Goal: Transaction & Acquisition: Download file/media

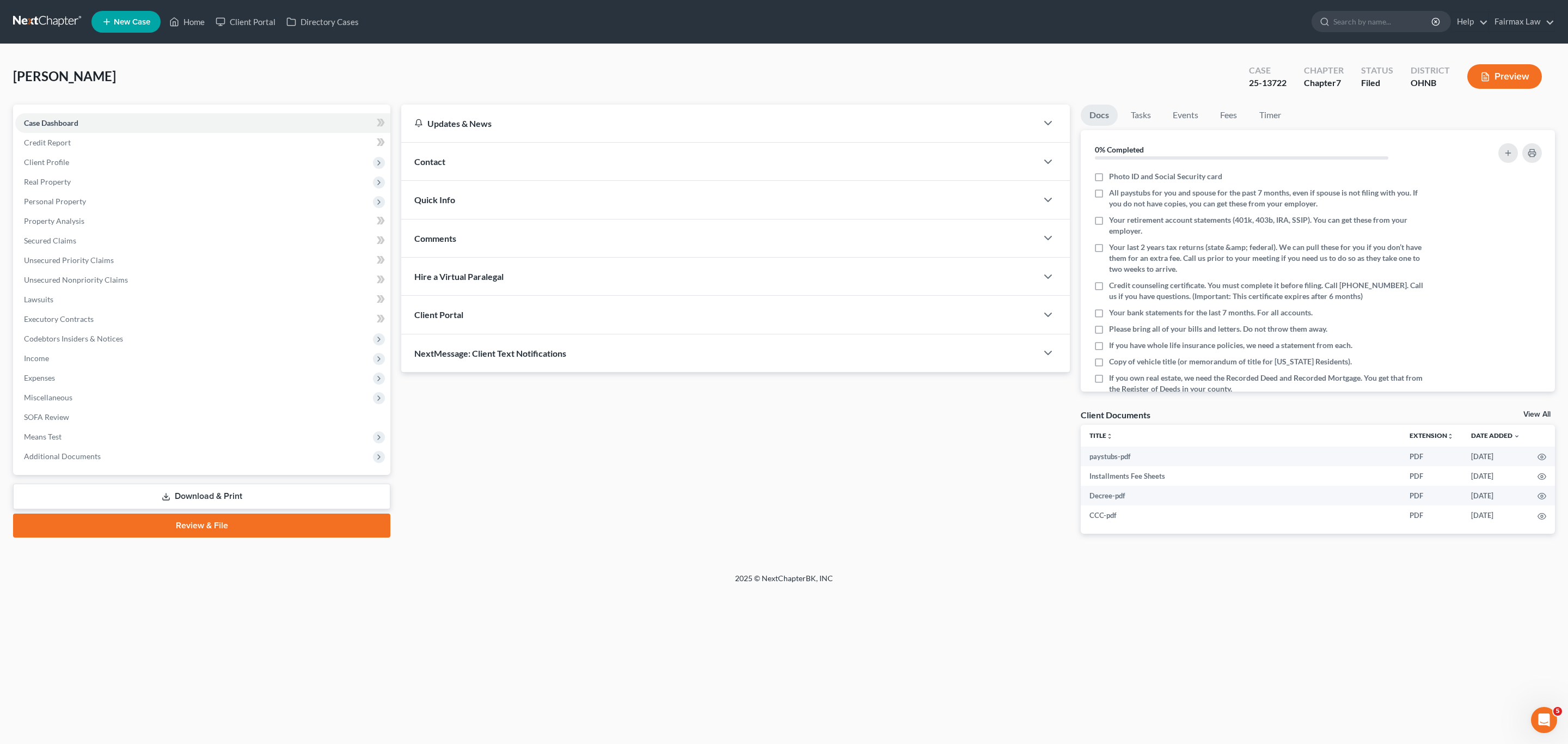
click at [219, 489] on link "Download & Print" at bounding box center [201, 496] width 377 height 26
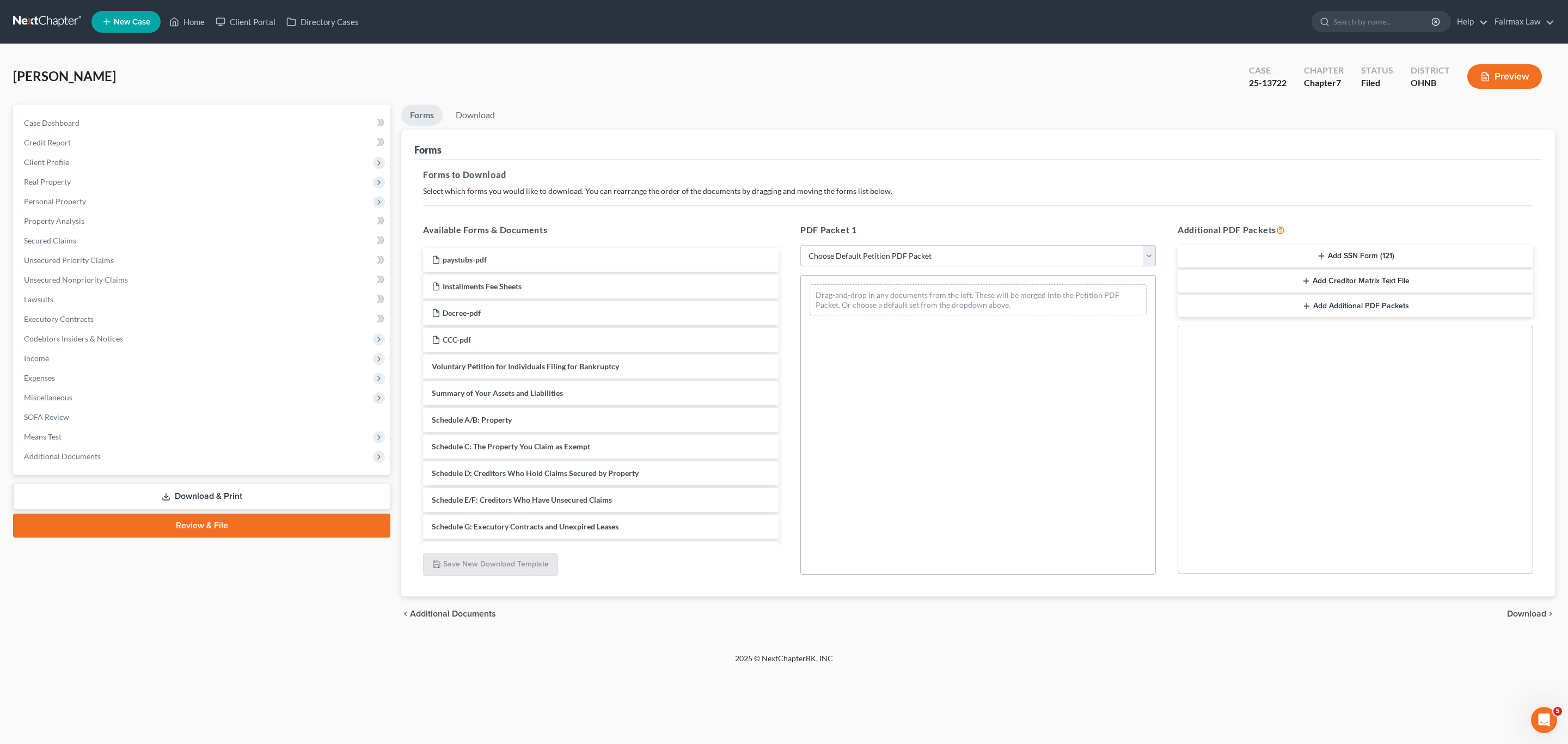
click at [921, 257] on select "Choose Default Petition PDF Packet Complete Bankruptcy Petition (all forms and …" at bounding box center [978, 256] width 355 height 22
select select "0"
click at [800, 245] on select "Choose Default Petition PDF Packet Complete Bankruptcy Petition (all forms and …" at bounding box center [978, 256] width 355 height 22
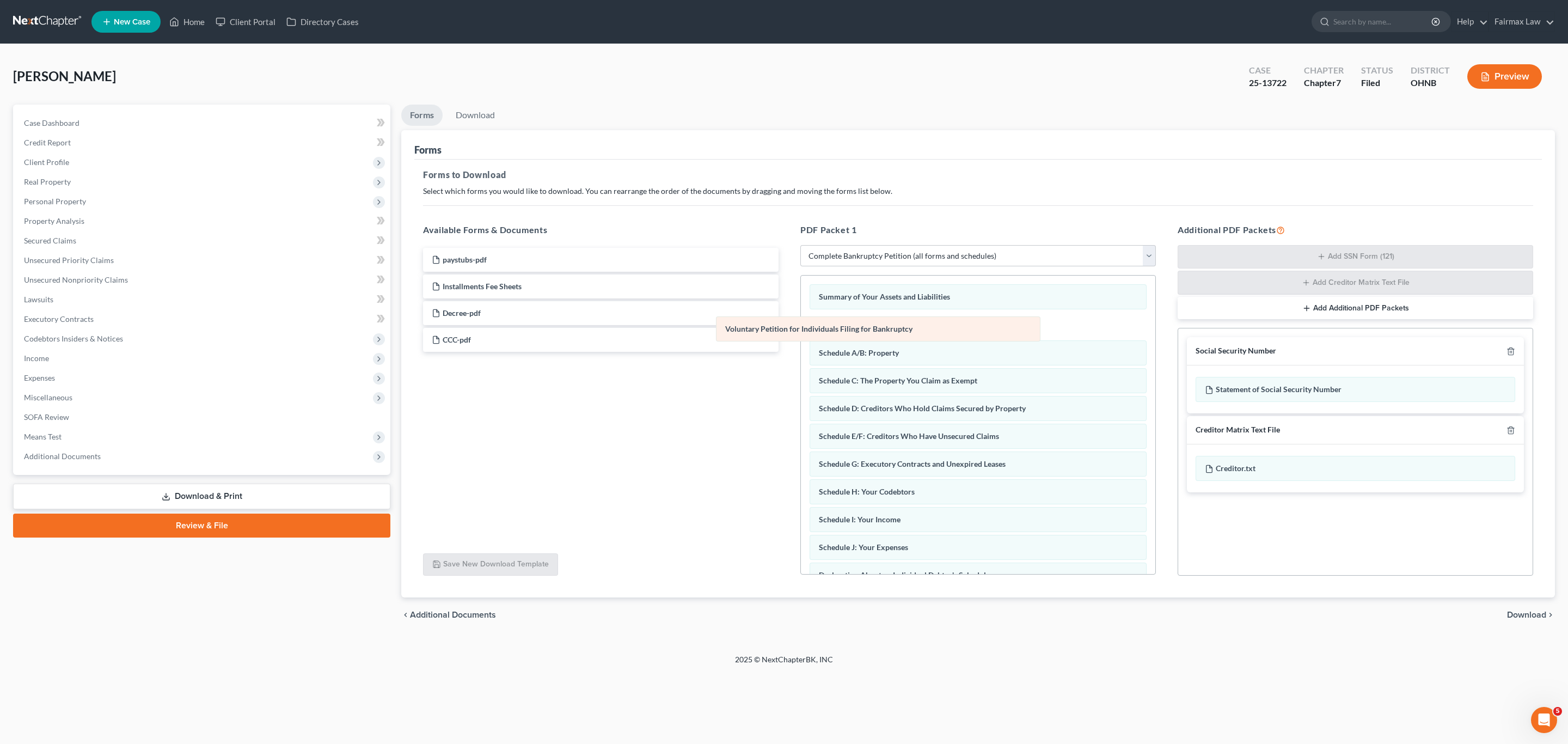
drag, startPoint x: 1015, startPoint y: 297, endPoint x: 722, endPoint y: 389, distance: 307.1
click at [801, 387] on div "Voluntary Petition for Individuals Filing for Bankruptcy Voluntary Petition for…" at bounding box center [978, 550] width 354 height 549
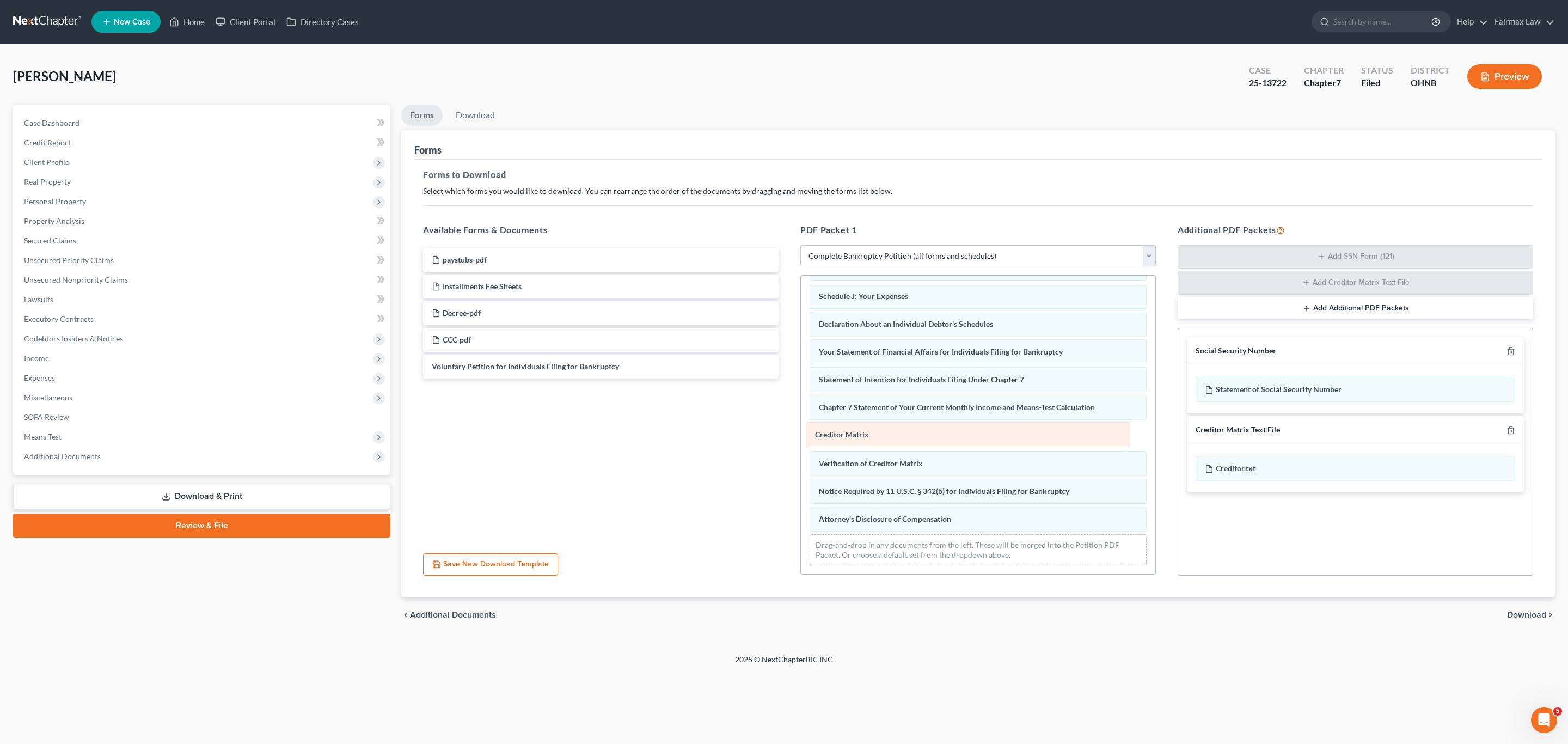
drag, startPoint x: 870, startPoint y: 433, endPoint x: 722, endPoint y: 461, distance: 150.6
click at [801, 458] on div "Creditor Matrix Summary of Your Assets and Liabilities Schedule A/B: Property S…" at bounding box center [978, 314] width 354 height 521
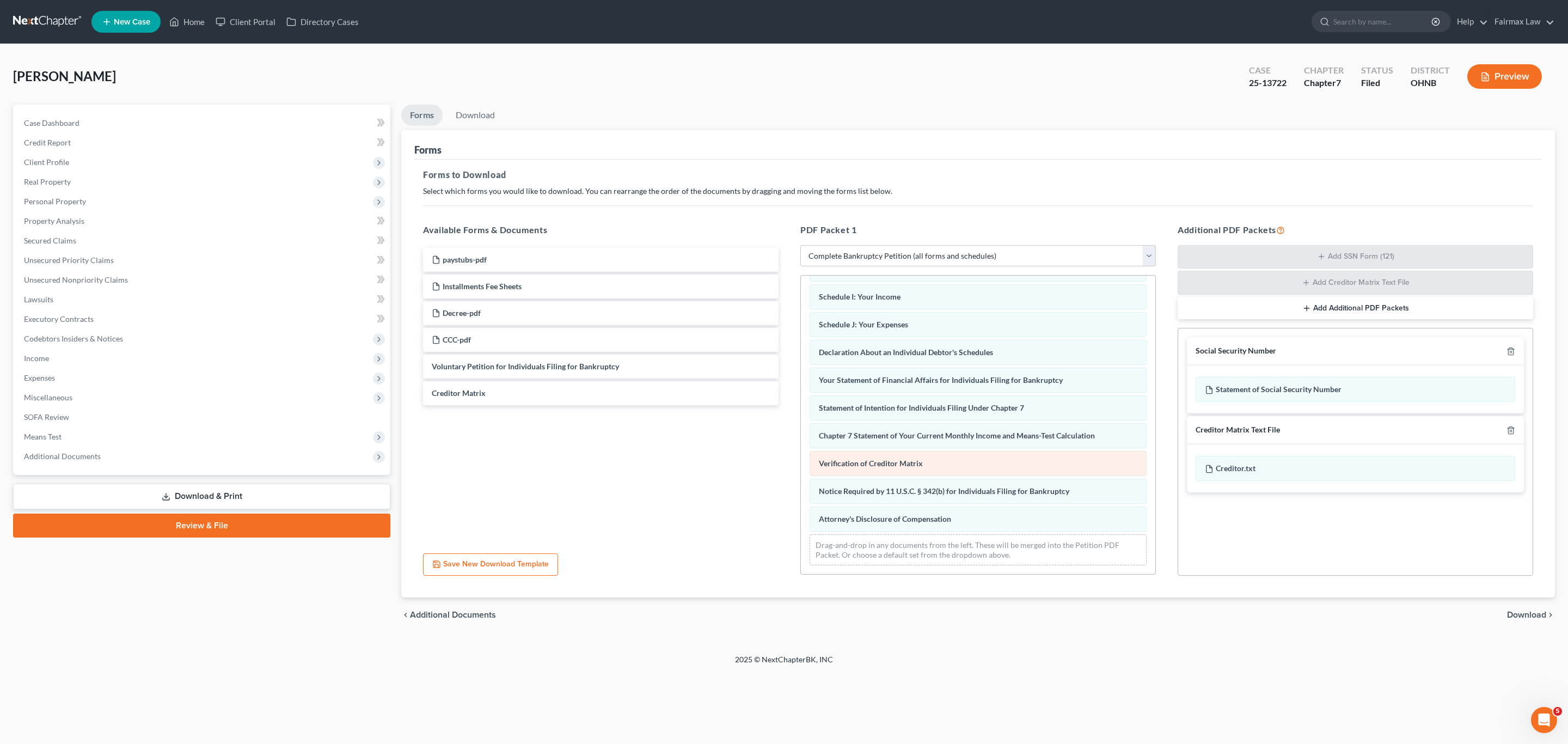
click at [801, 469] on div "Summary of Your Assets and Liabilities Schedule A/B: Property Schedule C: The P…" at bounding box center [978, 327] width 354 height 493
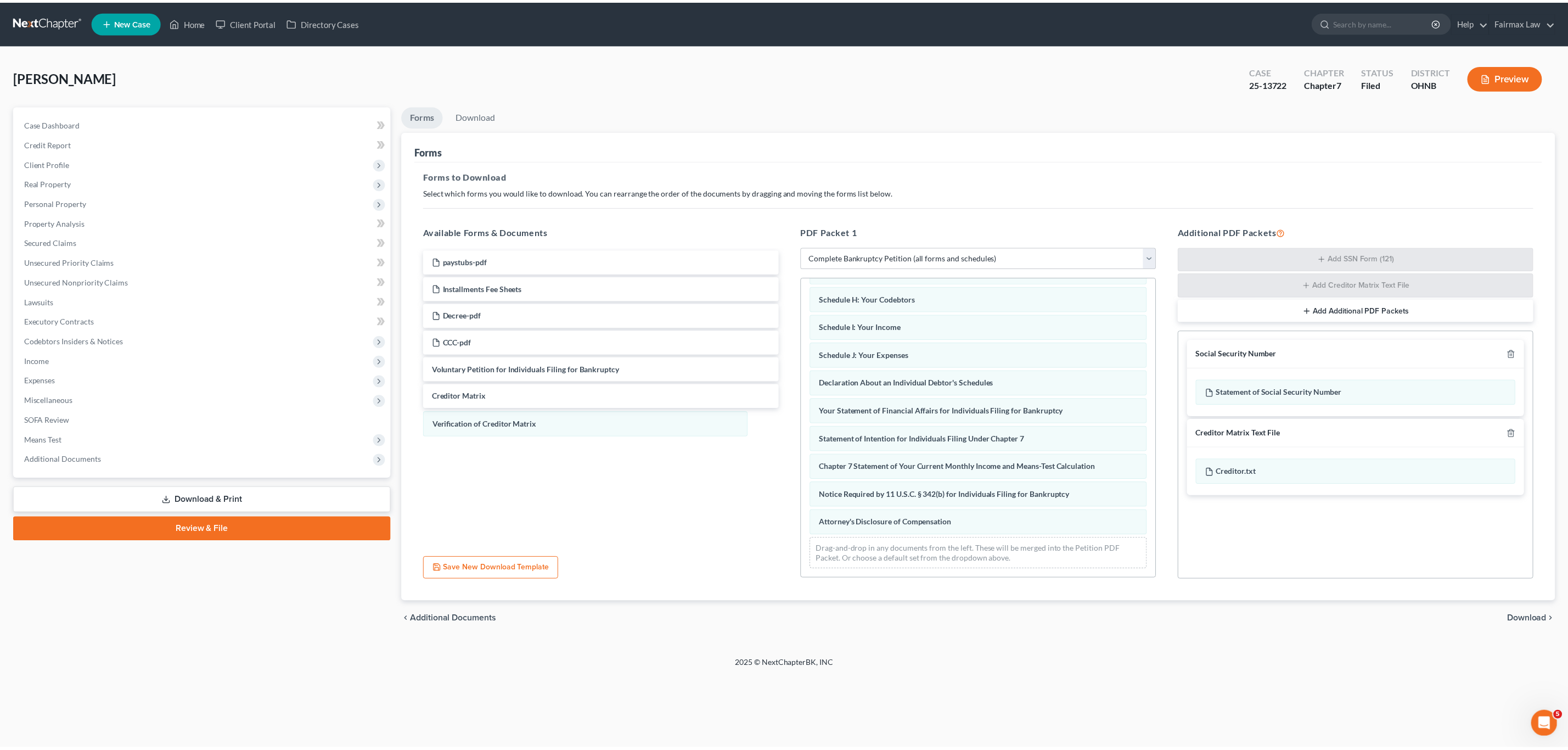
scroll to position [177, 0]
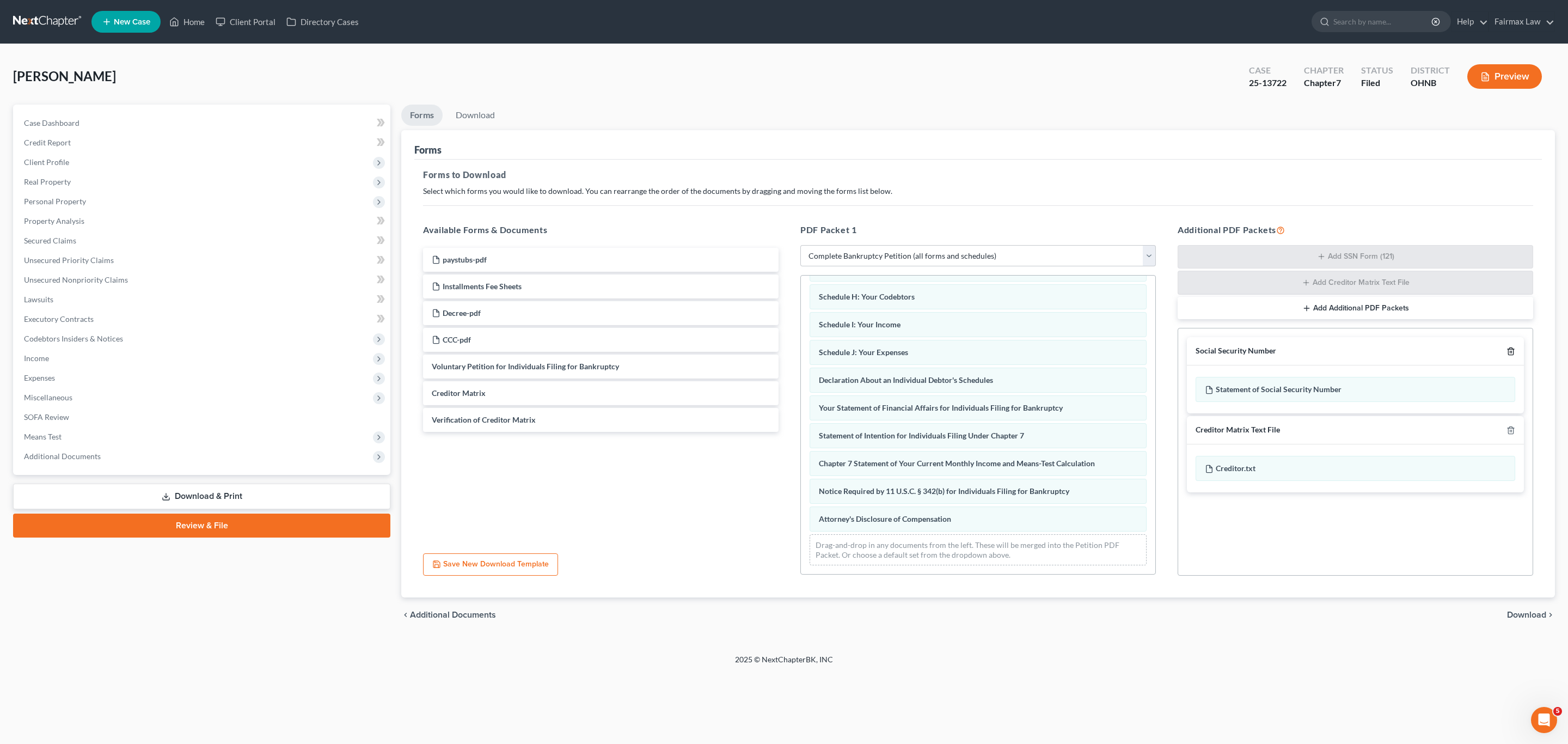
click at [1507, 353] on icon "button" at bounding box center [1511, 351] width 9 height 9
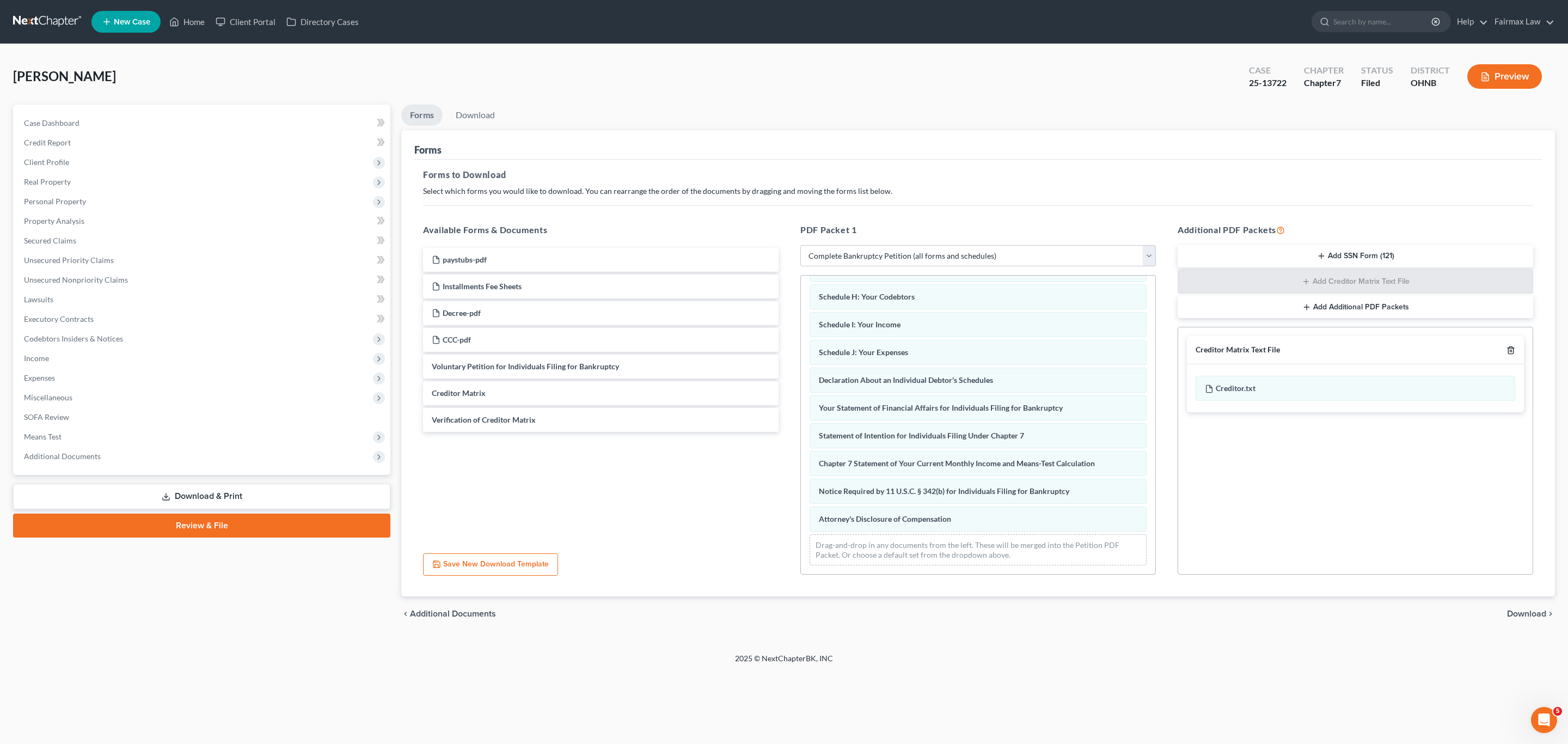
click at [1507, 353] on icon "button" at bounding box center [1511, 350] width 9 height 9
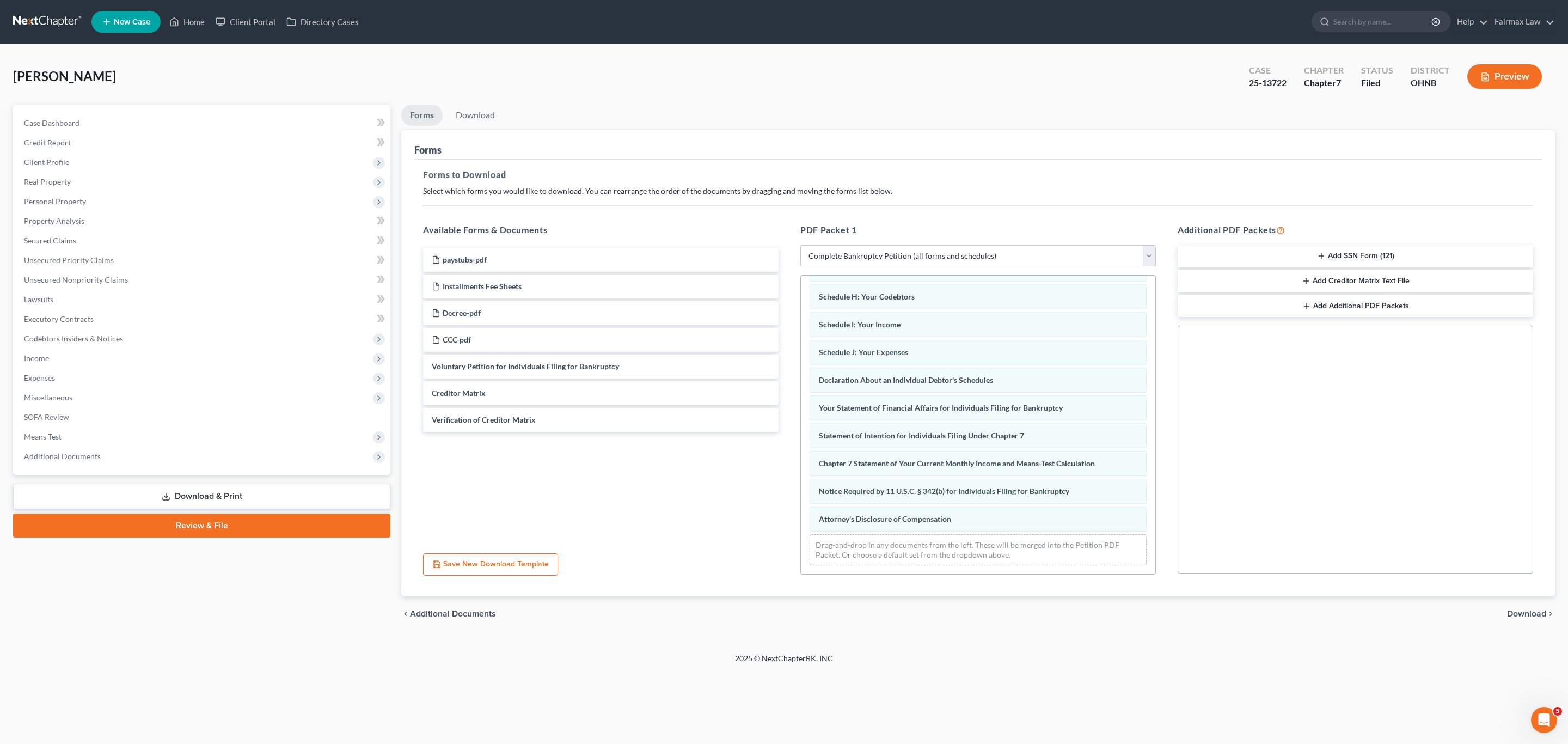
click at [1532, 617] on span "Download" at bounding box center [1527, 614] width 39 height 9
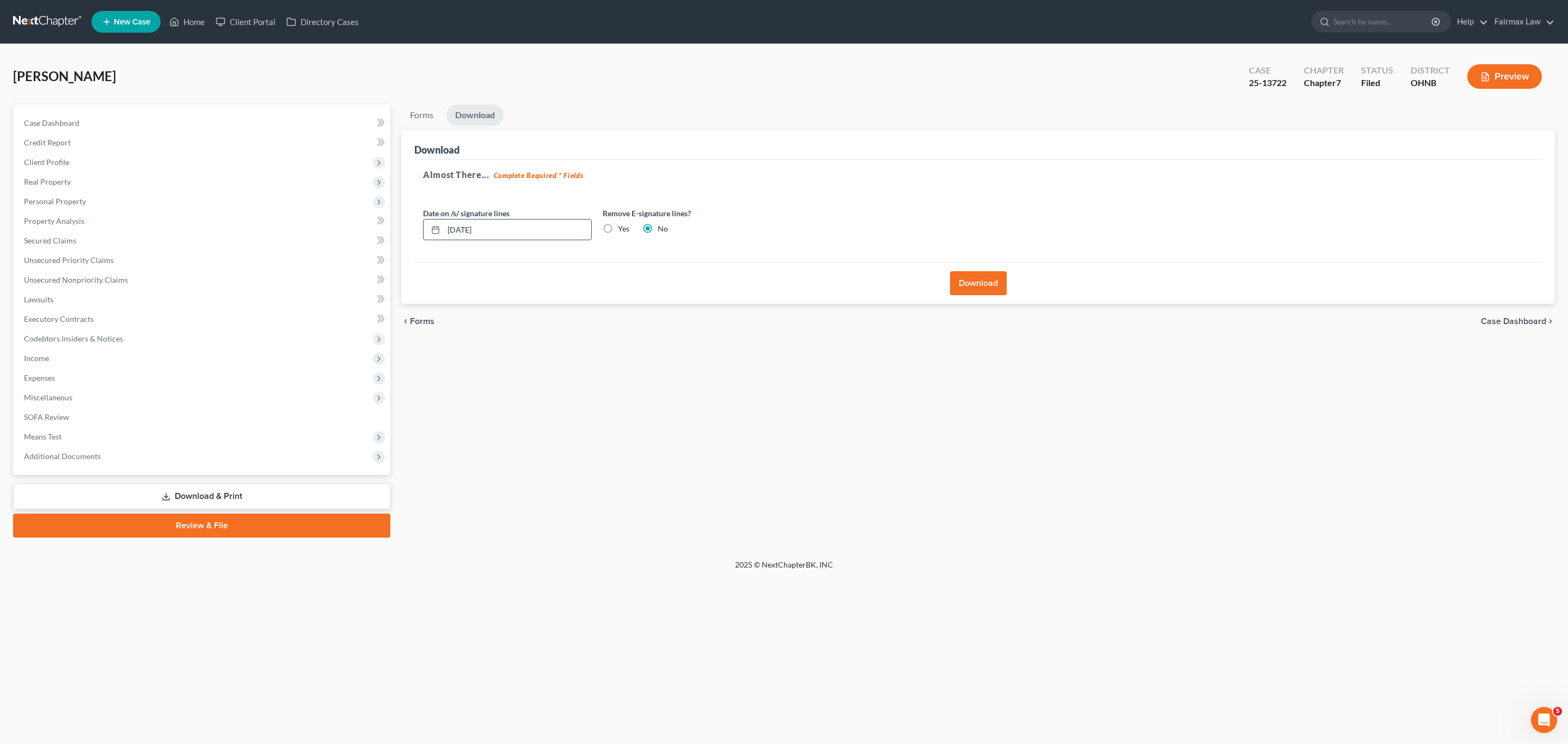
click at [464, 231] on input "[DATE]" at bounding box center [517, 230] width 147 height 21
type input "[DATE]"
click at [982, 292] on button "Download" at bounding box center [978, 283] width 57 height 24
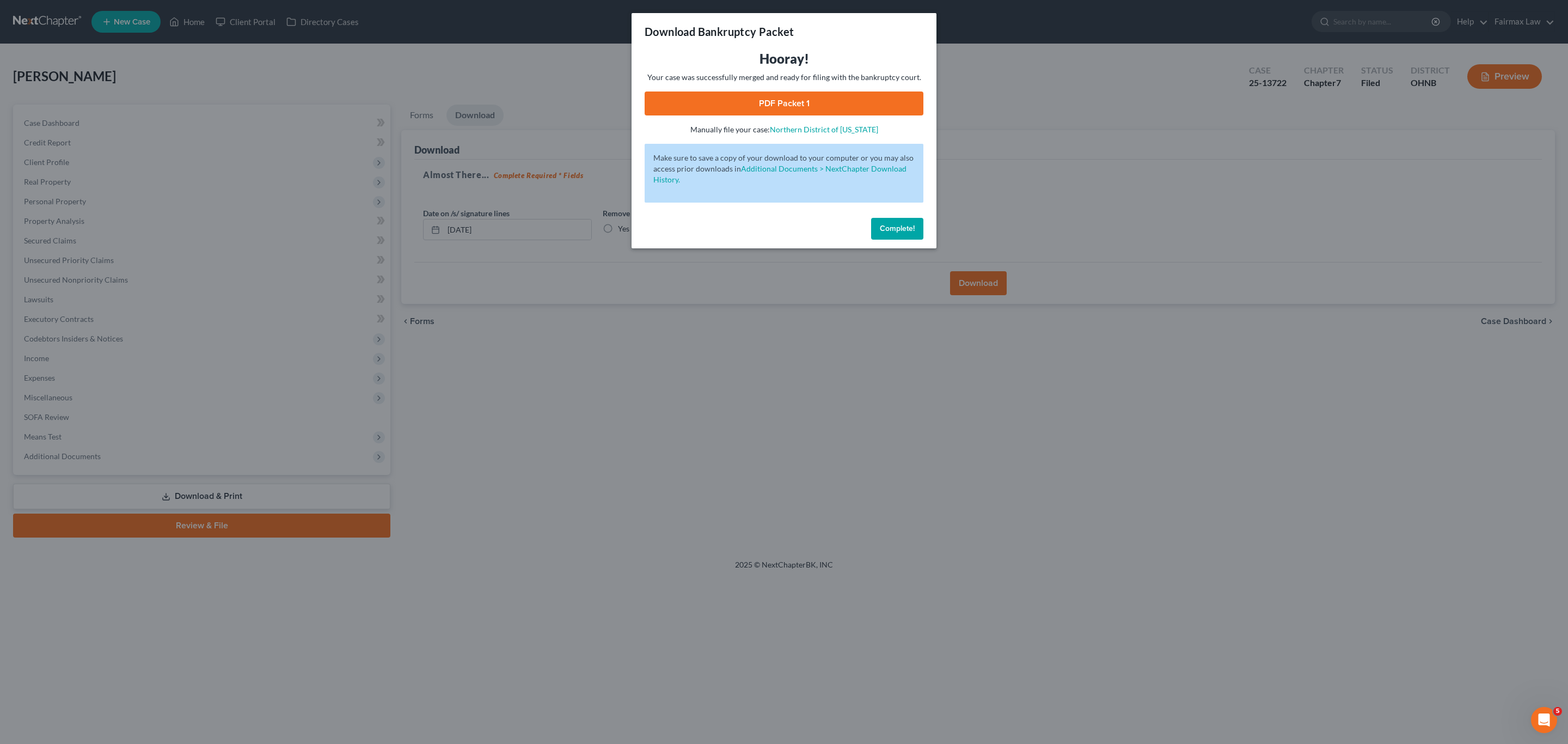
click at [784, 100] on link "PDF Packet 1" at bounding box center [784, 103] width 279 height 24
click at [901, 230] on span "Complete!" at bounding box center [897, 228] width 35 height 9
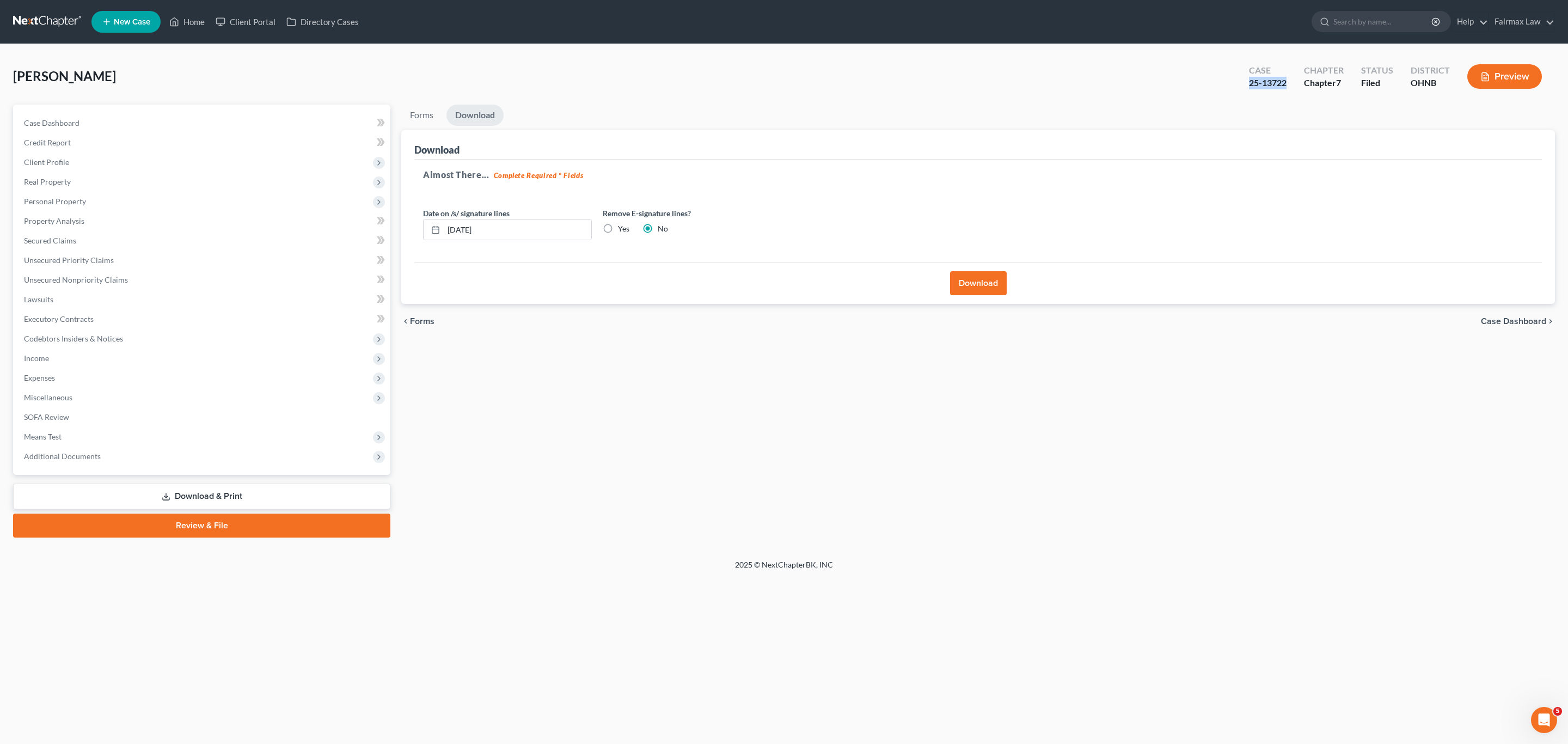
drag, startPoint x: 1286, startPoint y: 79, endPoint x: 1250, endPoint y: 86, distance: 36.7
click at [1250, 86] on div "25-13722" at bounding box center [1268, 83] width 38 height 13
copy div "25-13722"
click at [1126, 389] on div "Forms Download Forms Forms to Download Select which forms you would like to dow…" at bounding box center [978, 321] width 1164 height 433
click at [46, 219] on span "Property Analysis" at bounding box center [54, 220] width 60 height 9
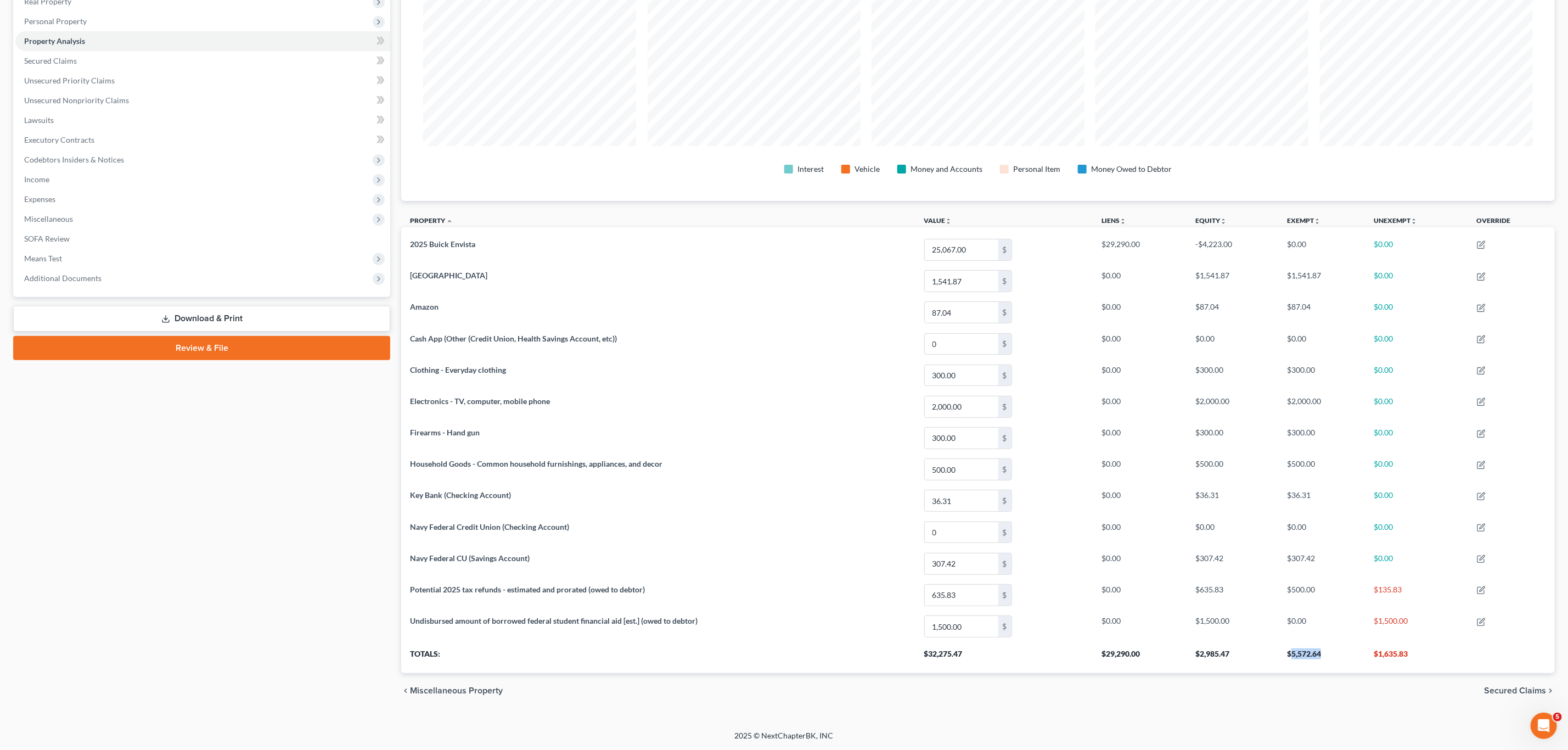
drag, startPoint x: 1323, startPoint y: 655, endPoint x: 1292, endPoint y: 655, distance: 31.0
click at [1292, 655] on th "$5,572.64" at bounding box center [1321, 657] width 87 height 31
copy th "5,572.64"
